Goal: Use online tool/utility: Utilize a website feature to perform a specific function

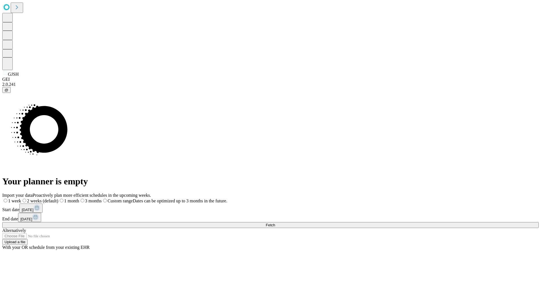
click at [275, 223] on span "Fetch" at bounding box center [270, 225] width 9 height 4
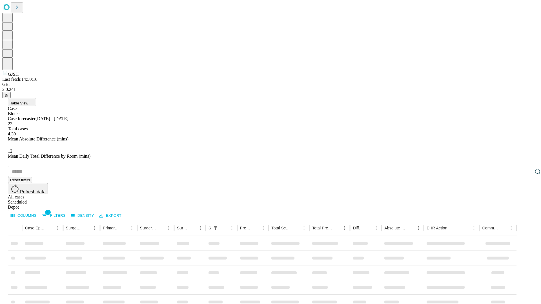
click at [28, 101] on span "Table View" at bounding box center [19, 103] width 18 height 4
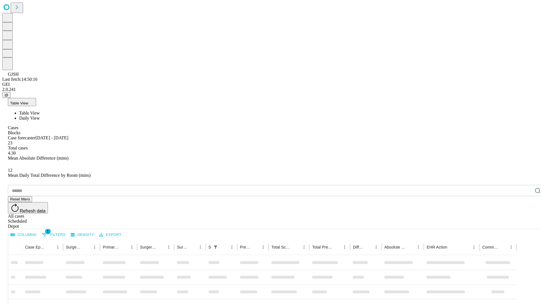
click at [40, 116] on span "Daily View" at bounding box center [29, 118] width 21 height 5
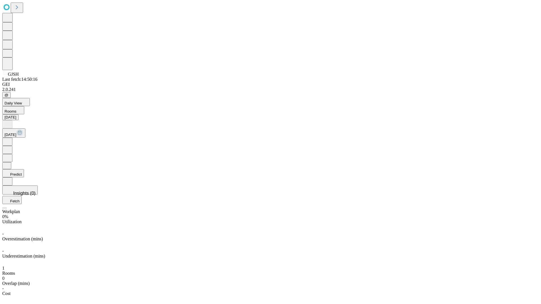
click at [24, 169] on button "Predict" at bounding box center [13, 173] width 22 height 8
